Goal: Task Accomplishment & Management: Manage account settings

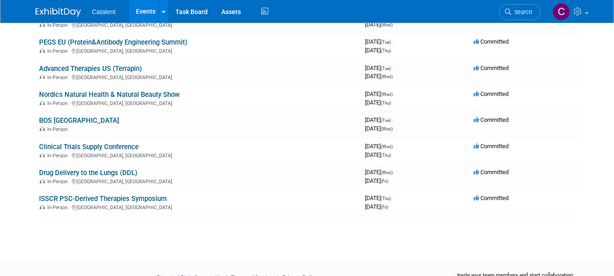
scroll to position [157, 0]
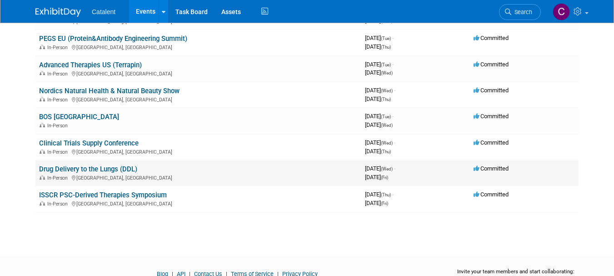
click at [123, 167] on link "Drug Delivery to the Lungs (DDL)" at bounding box center [88, 169] width 98 height 8
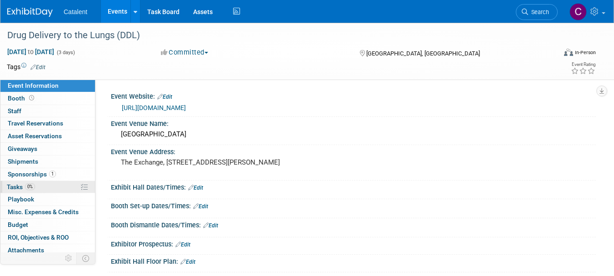
click at [39, 185] on link "0% Tasks 0%" at bounding box center [47, 187] width 95 height 12
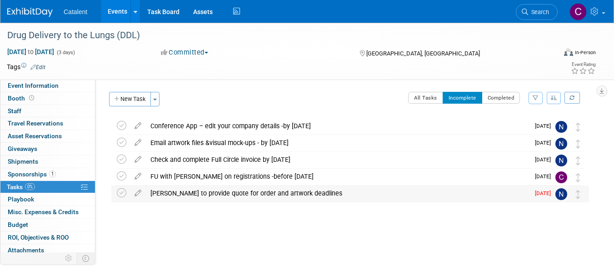
click at [240, 191] on div "[PERSON_NAME] to provide quote for order and artwork deadlines" at bounding box center [337, 192] width 383 height 15
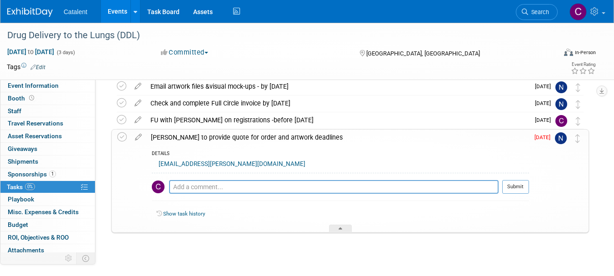
scroll to position [69, 0]
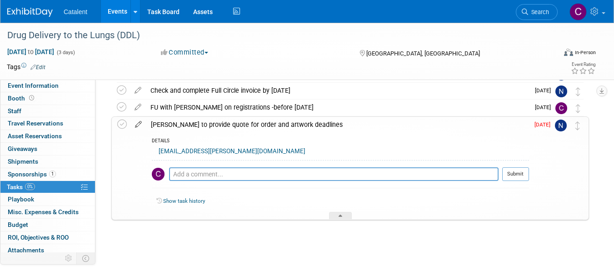
click at [137, 126] on icon at bounding box center [138, 122] width 16 height 11
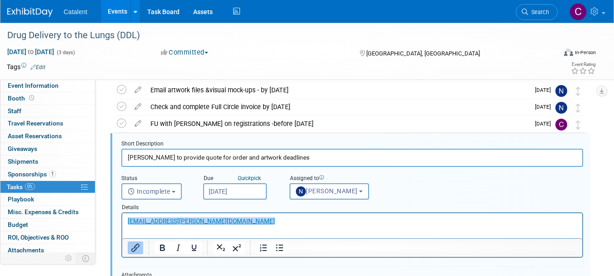
scroll to position [0, 0]
drag, startPoint x: 289, startPoint y: 158, endPoint x: 125, endPoint y: 157, distance: 164.0
click at [125, 157] on input "[PERSON_NAME] to provide quote for order and artwork deadlines" at bounding box center [352, 158] width 462 height 18
click at [197, 158] on input "Sign [PERSON_NAME]'s quotation" at bounding box center [352, 158] width 462 height 18
click at [217, 157] on input "Sign [PERSON_NAME]'s quotation and" at bounding box center [352, 158] width 462 height 18
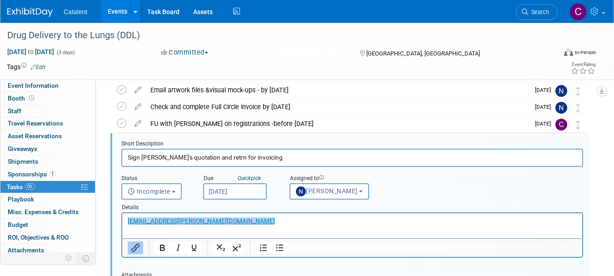
type input "Sign [PERSON_NAME]'s quotation and retrn for invoicing"
click at [247, 192] on input "[DATE]" at bounding box center [235, 191] width 64 height 16
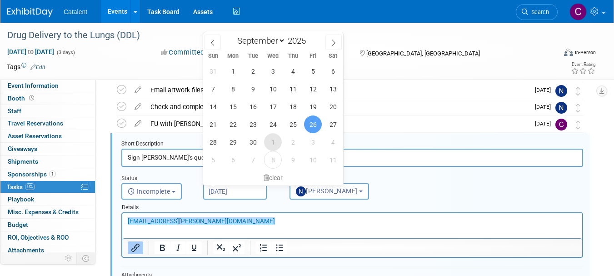
click at [271, 144] on span "1" at bounding box center [273, 142] width 18 height 18
type input "[DATE]"
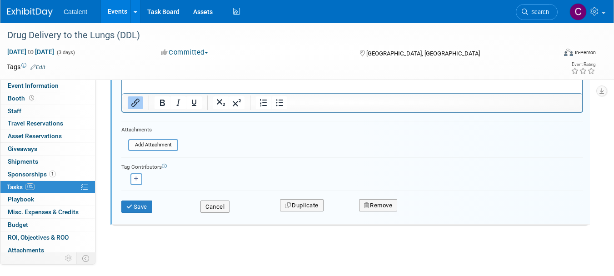
scroll to position [199, 0]
click at [140, 209] on button "Save" at bounding box center [136, 205] width 31 height 13
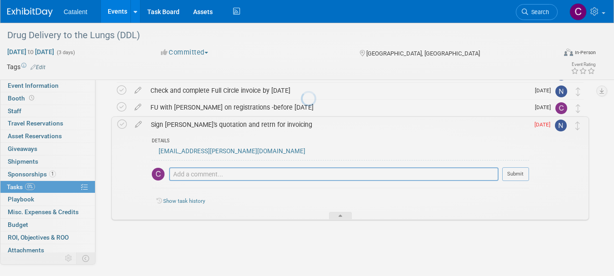
scroll to position [69, 0]
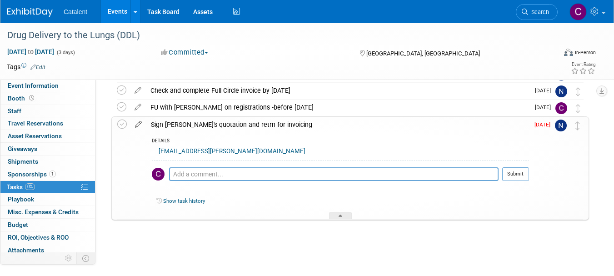
click at [138, 124] on icon at bounding box center [138, 122] width 16 height 11
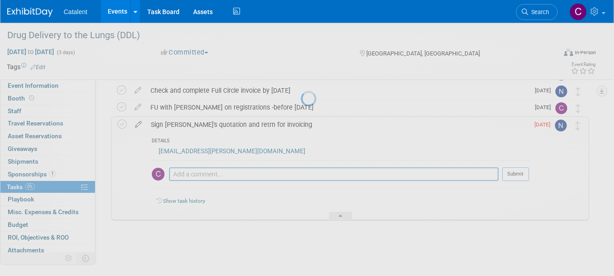
select select "9"
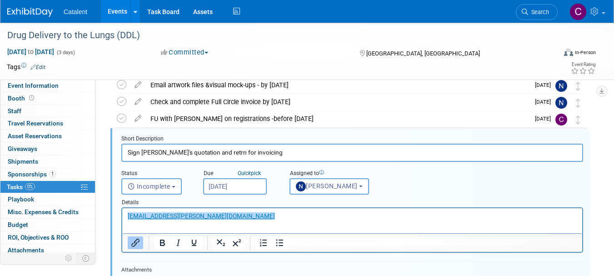
scroll to position [53, 0]
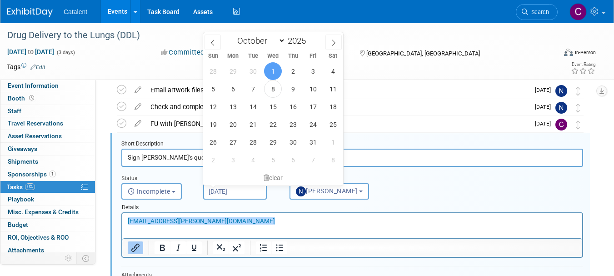
click at [250, 190] on input "[DATE]" at bounding box center [235, 191] width 64 height 16
click at [274, 108] on span "15" at bounding box center [273, 107] width 18 height 18
type input "[DATE]"
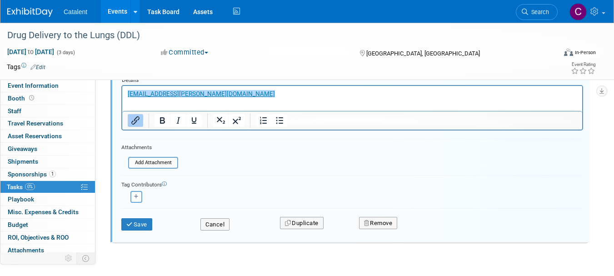
scroll to position [201, 0]
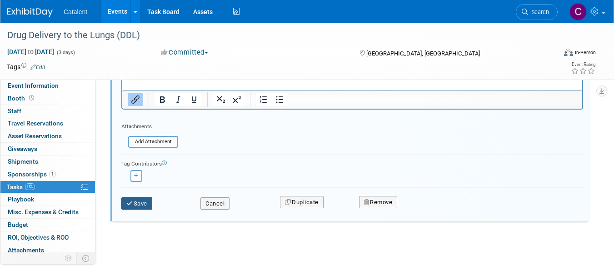
click at [148, 204] on button "Save" at bounding box center [136, 203] width 31 height 13
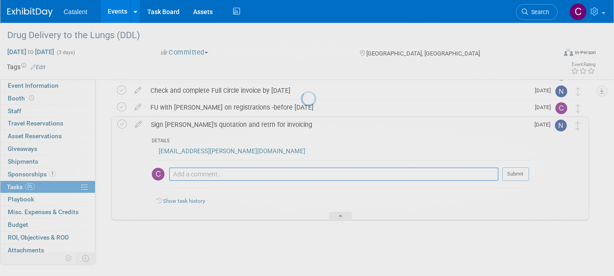
scroll to position [69, 0]
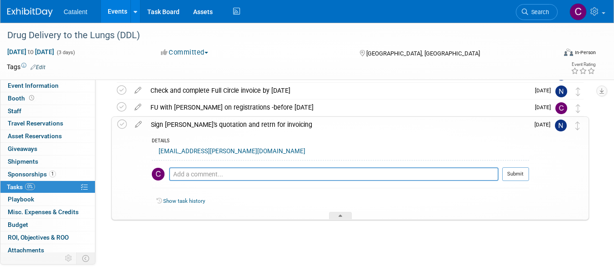
click at [35, 188] on link "0% Tasks 0%" at bounding box center [47, 187] width 95 height 12
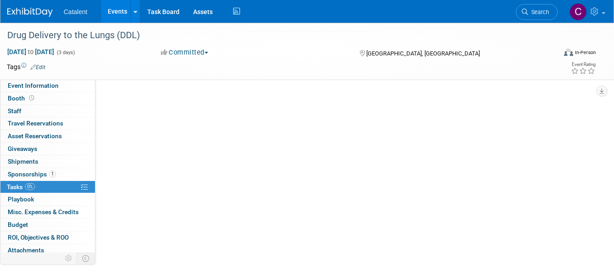
scroll to position [0, 0]
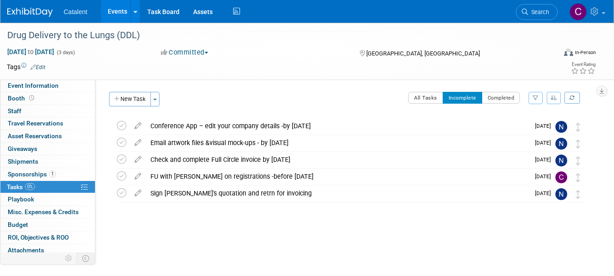
click at [14, 16] on img at bounding box center [29, 12] width 45 height 9
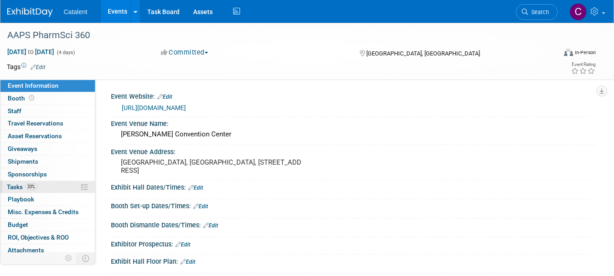
click at [59, 186] on link "33% Tasks 33%" at bounding box center [47, 187] width 95 height 12
